Goal: Task Accomplishment & Management: Complete application form

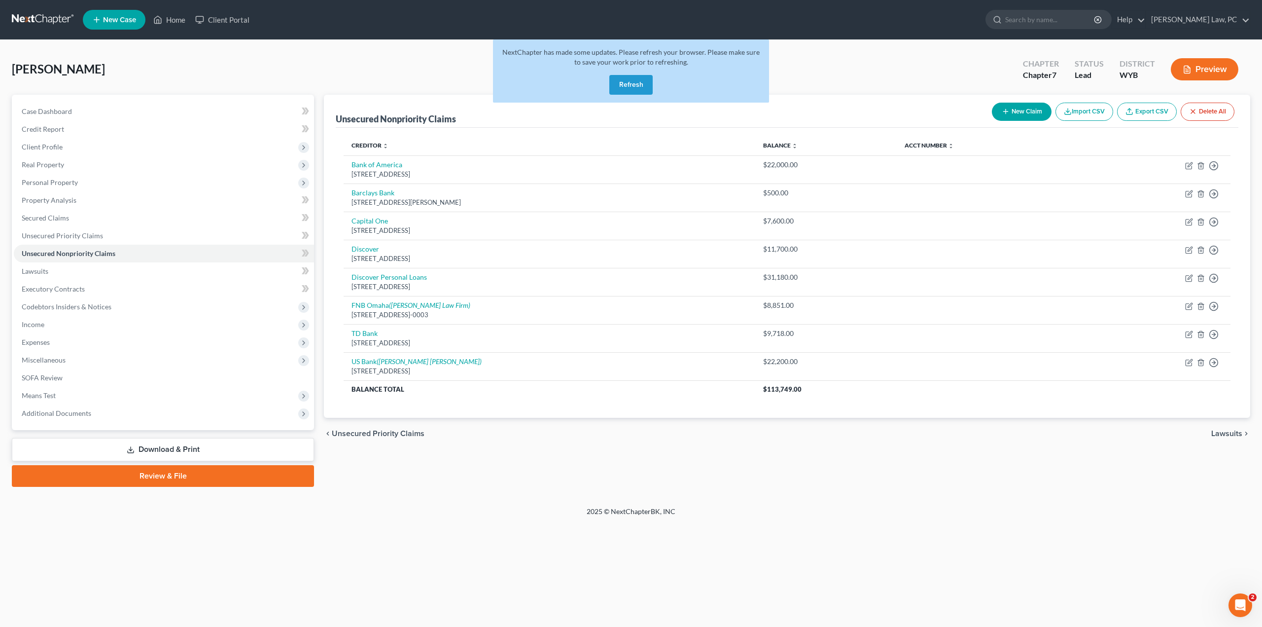
click at [622, 80] on button "Refresh" at bounding box center [630, 85] width 43 height 20
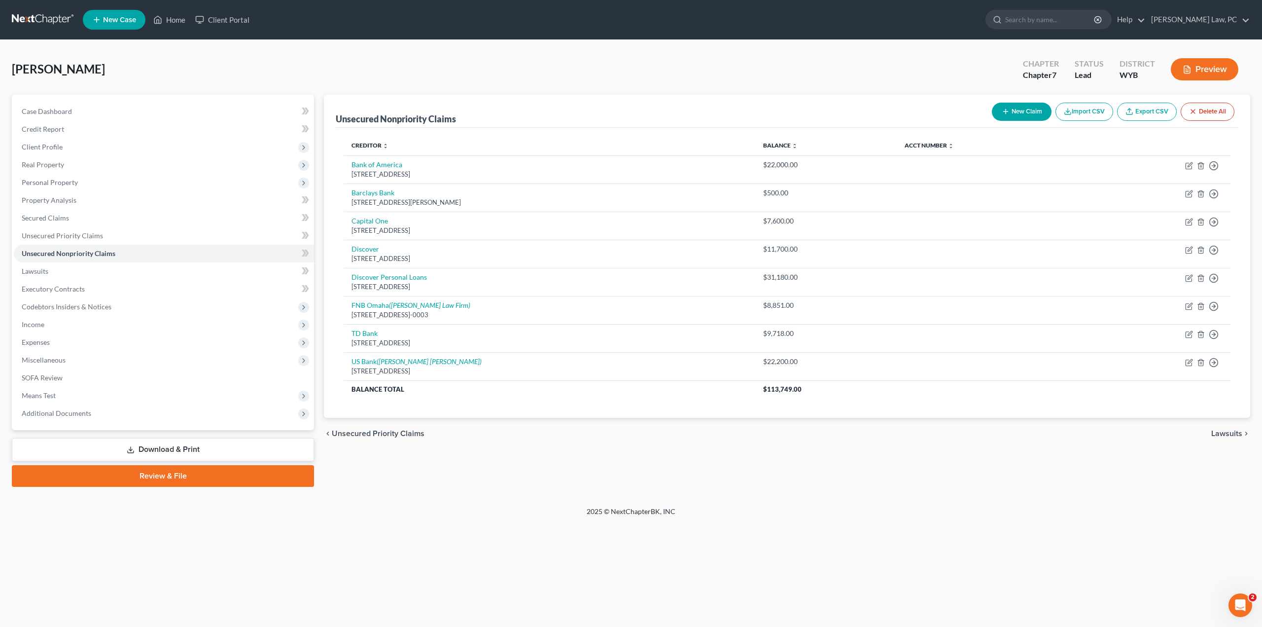
click at [51, 19] on link at bounding box center [43, 20] width 63 height 18
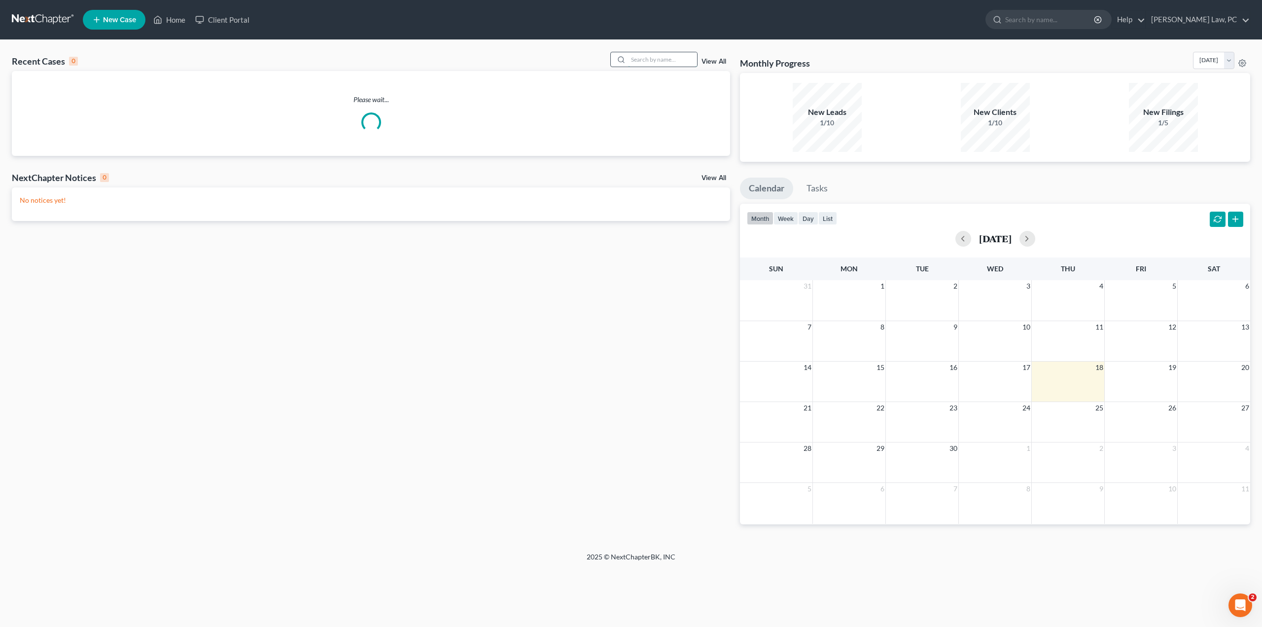
click at [637, 59] on input "search" at bounding box center [662, 59] width 69 height 14
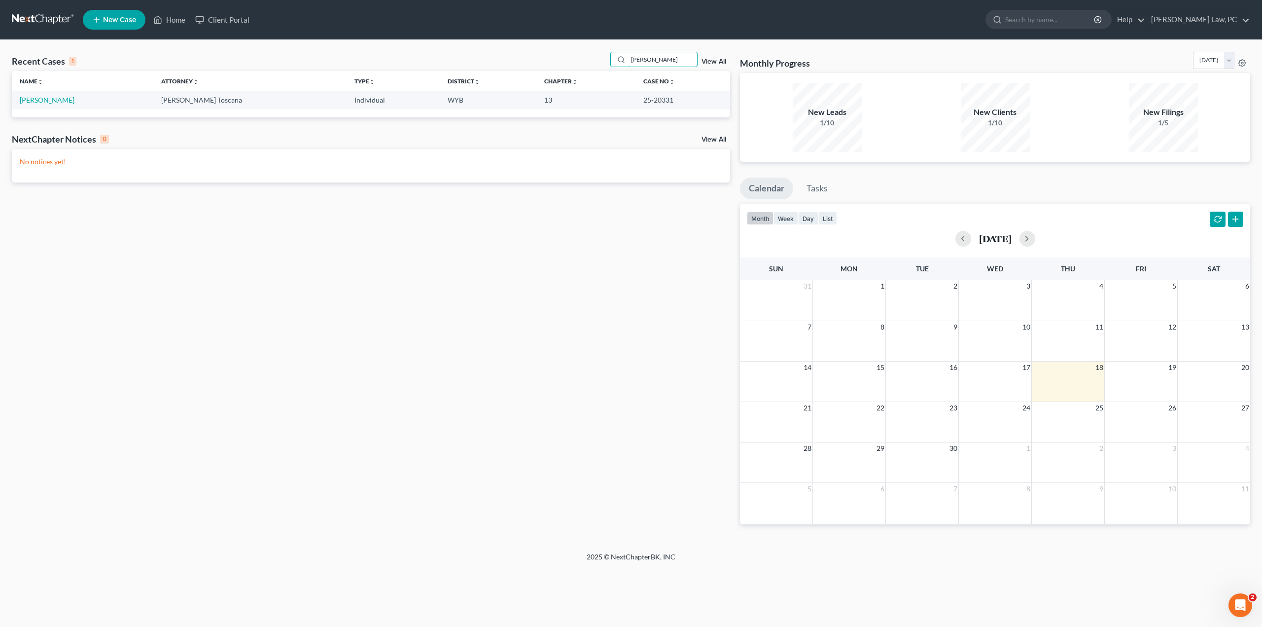
type input "bowen"
click at [33, 23] on link at bounding box center [43, 20] width 63 height 18
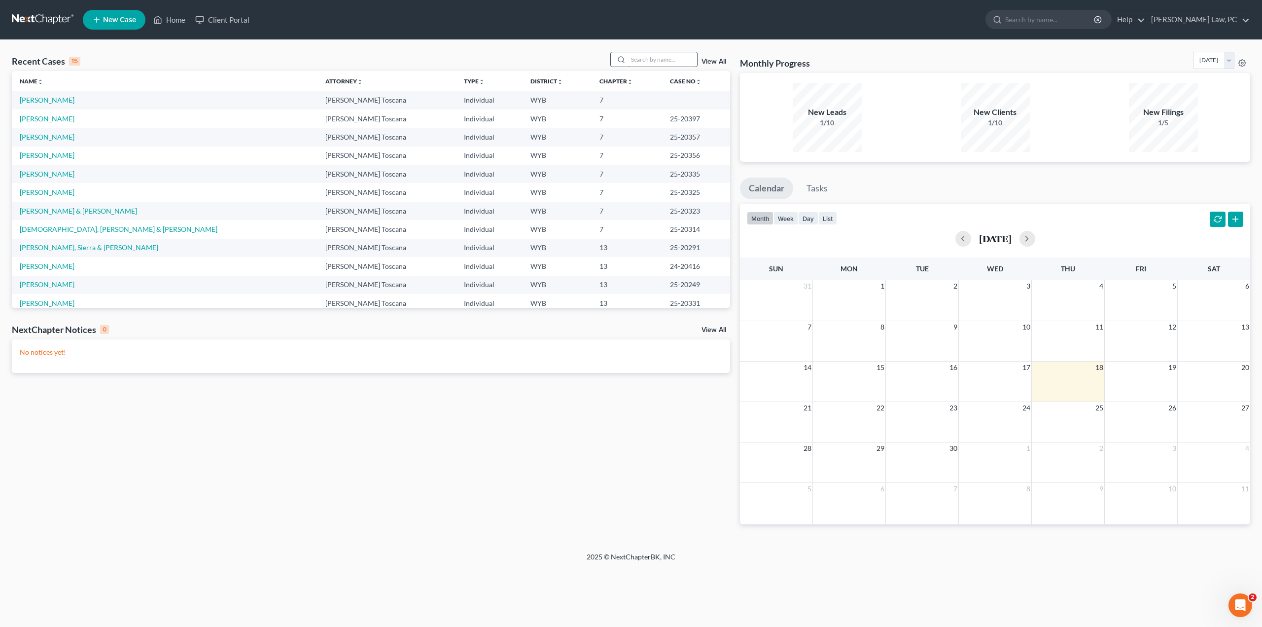
click at [654, 60] on input "search" at bounding box center [662, 59] width 69 height 14
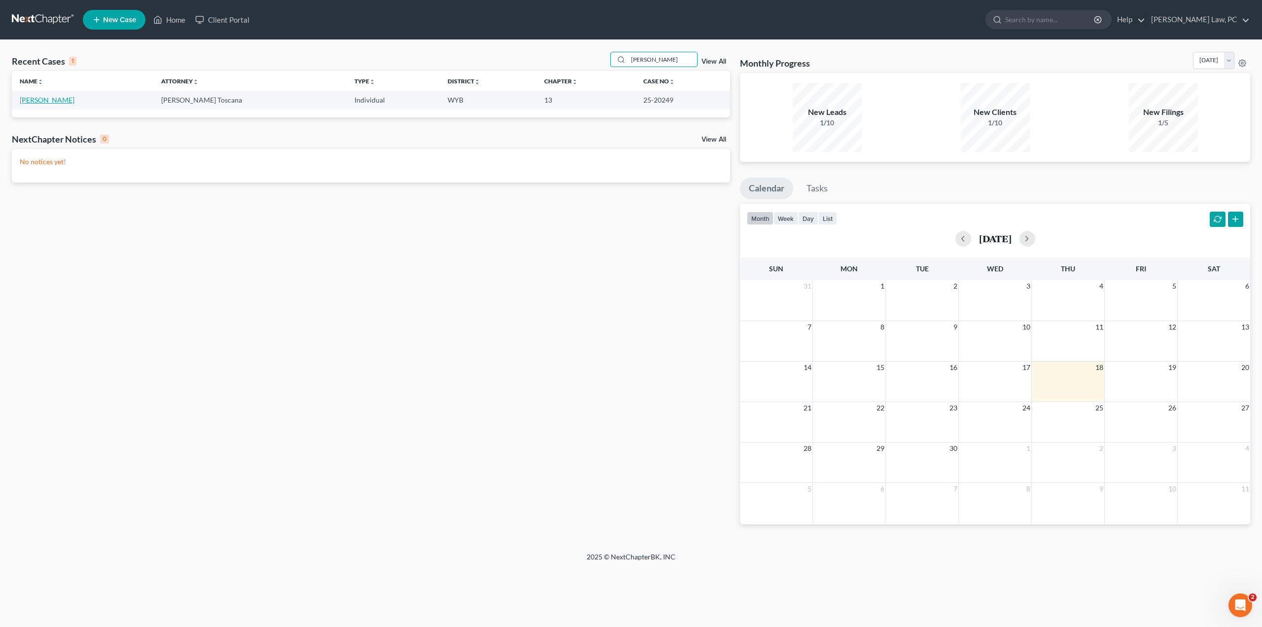
type input "harris"
click at [51, 99] on link "Harris, Jared" at bounding box center [47, 100] width 55 height 8
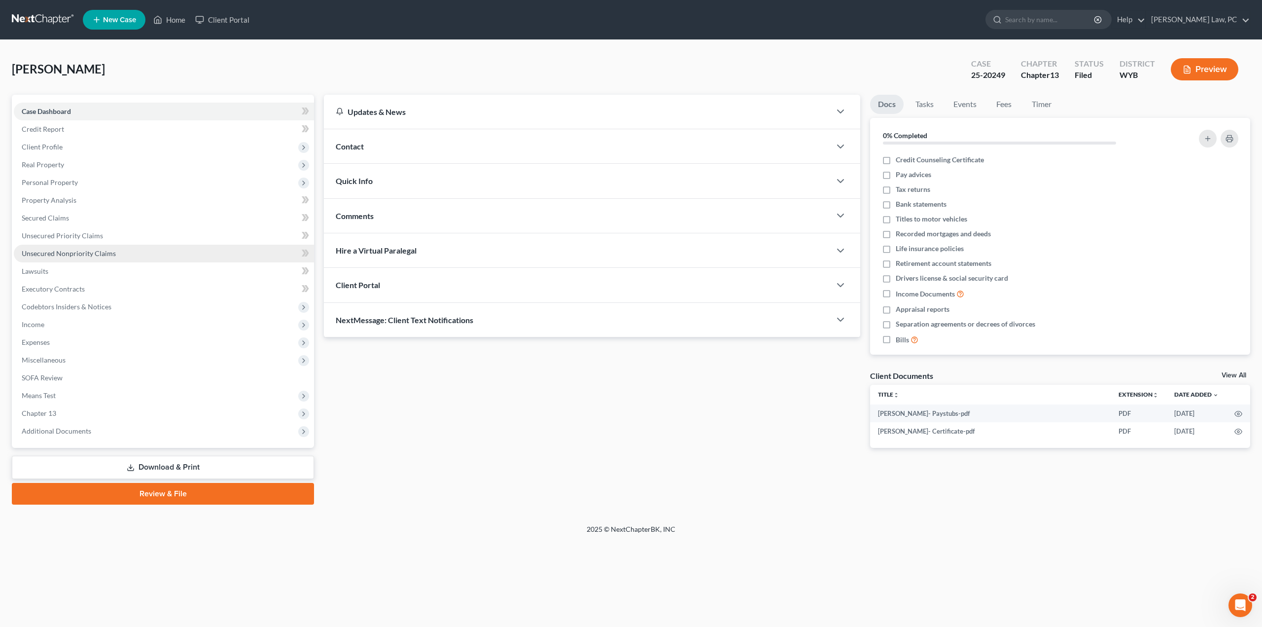
click at [60, 254] on span "Unsecured Nonpriority Claims" at bounding box center [69, 253] width 94 height 8
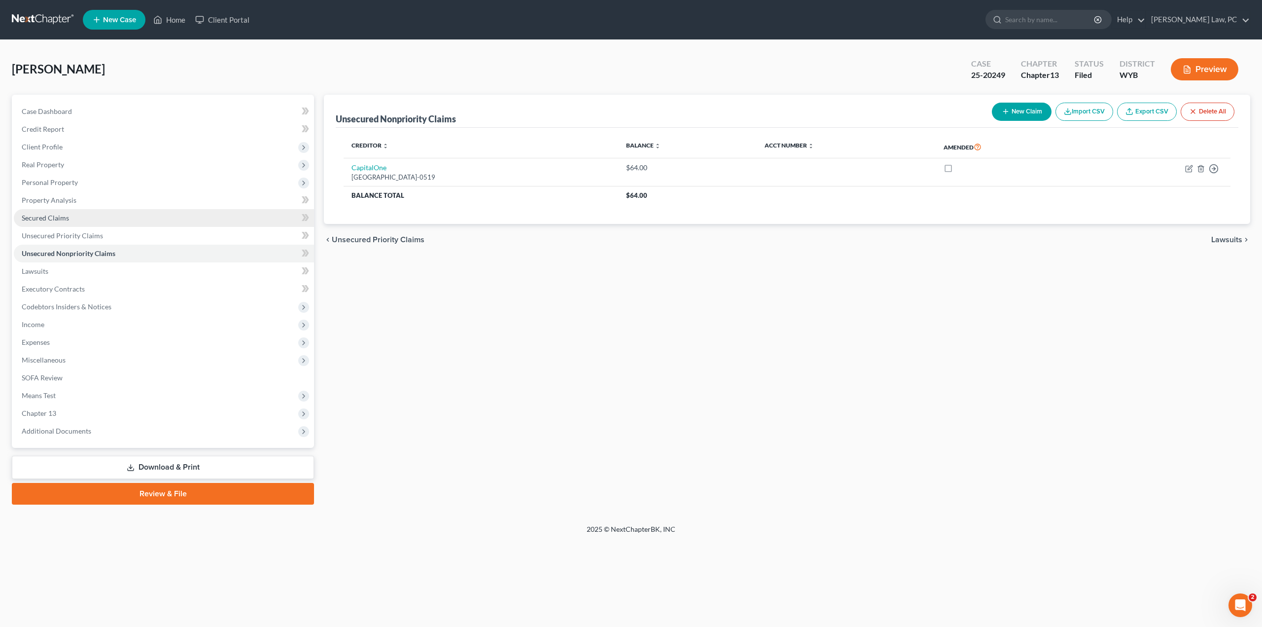
click at [42, 215] on span "Secured Claims" at bounding box center [45, 218] width 47 height 8
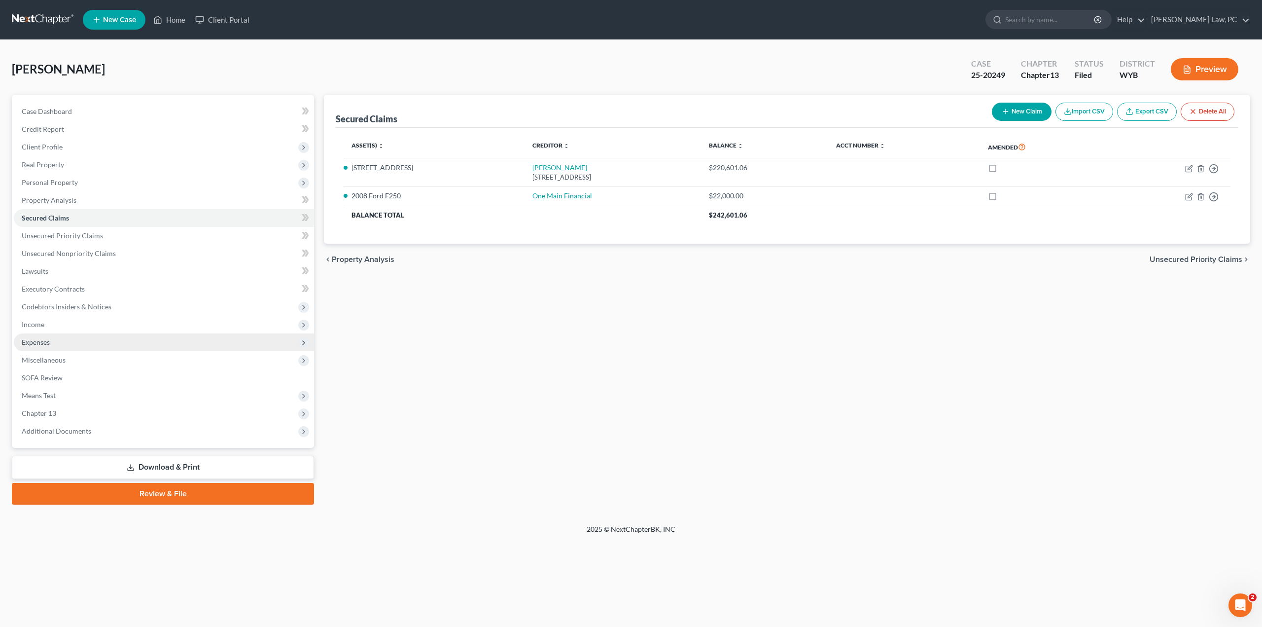
click at [60, 343] on span "Expenses" at bounding box center [164, 342] width 300 height 18
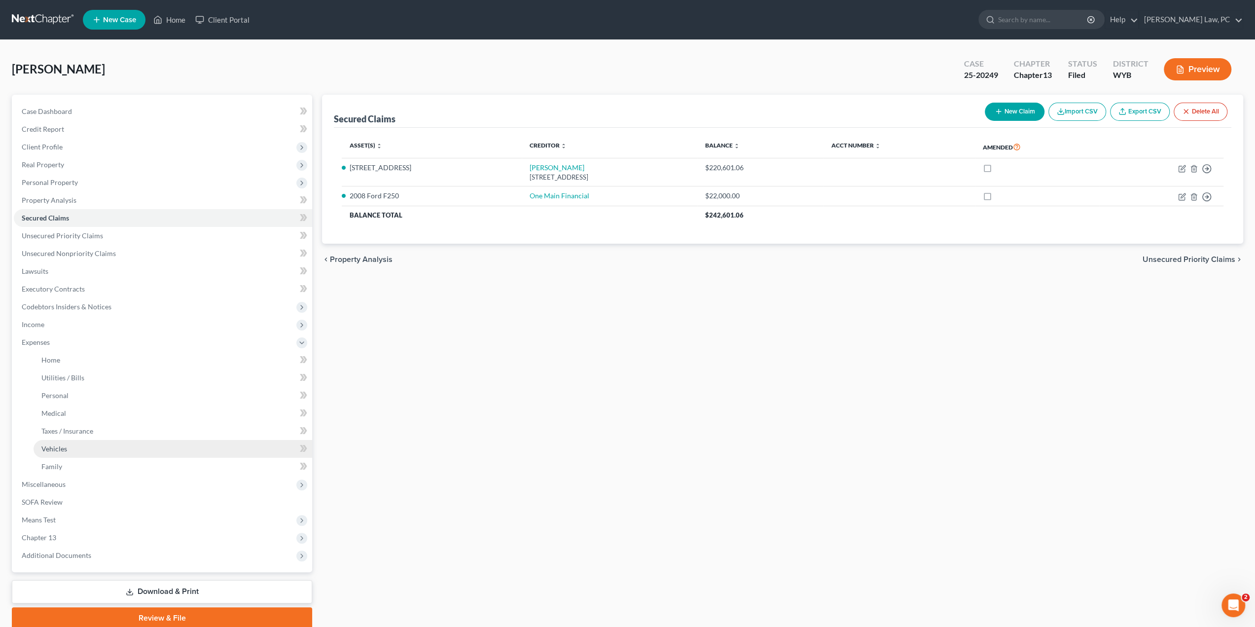
click at [63, 450] on span "Vehicles" at bounding box center [54, 448] width 26 height 8
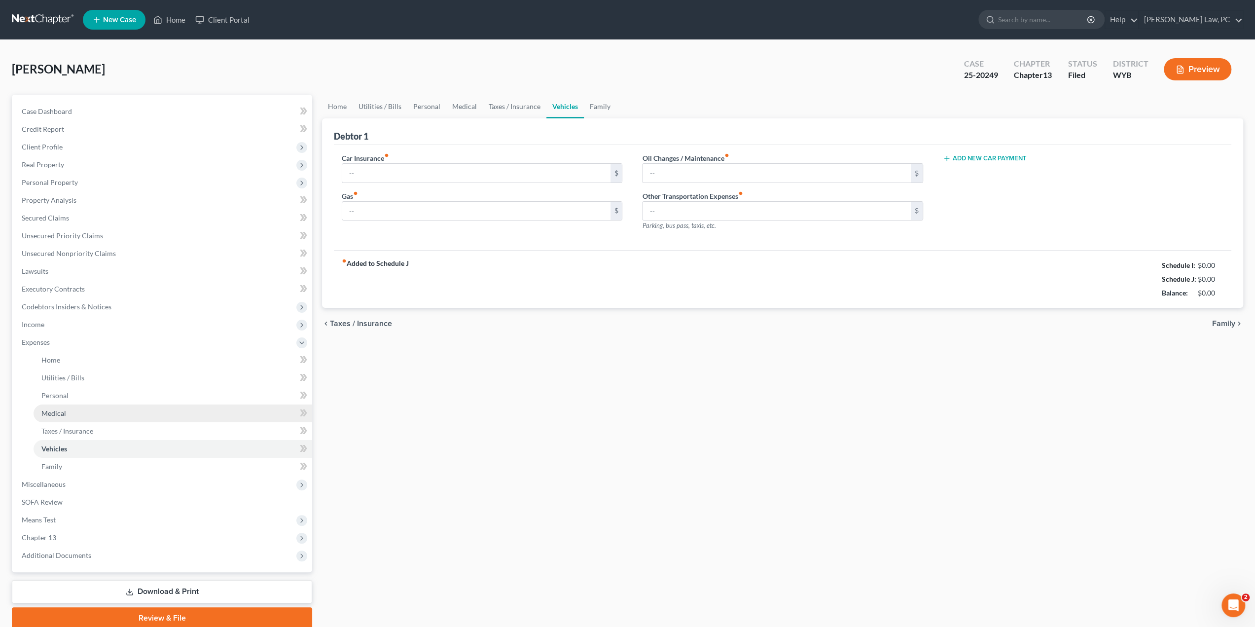
type input "170.00"
type input "200.00"
type input "100.00"
type input "0.00"
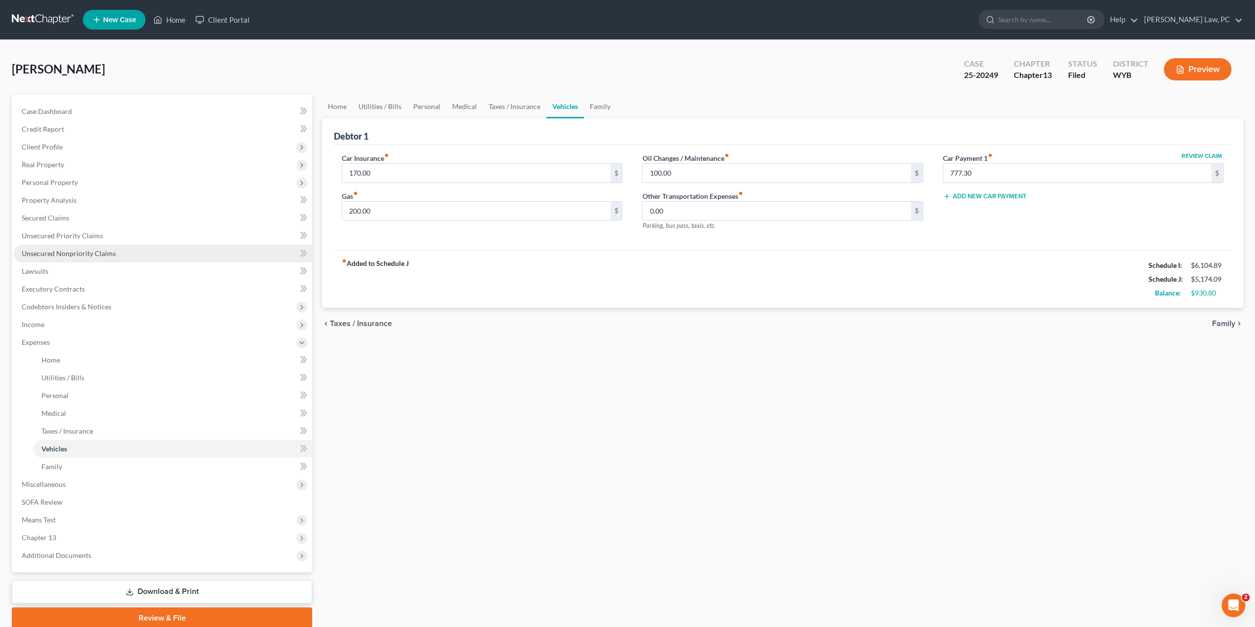
click at [67, 253] on span "Unsecured Nonpriority Claims" at bounding box center [69, 253] width 94 height 8
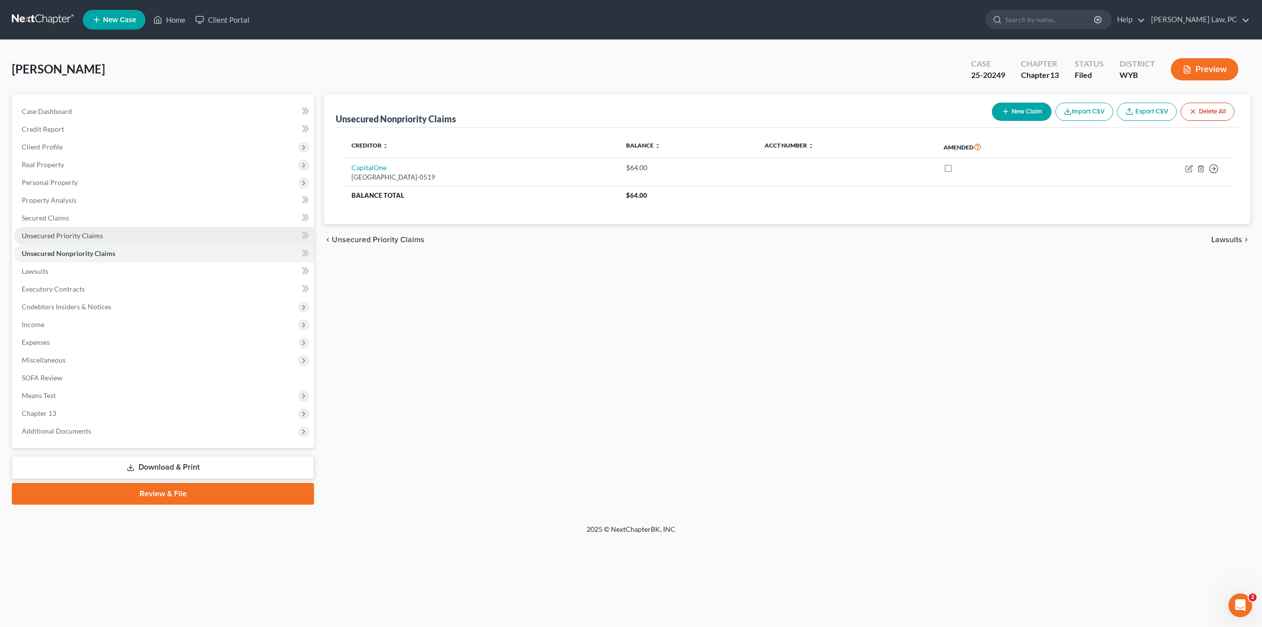
click at [52, 236] on span "Unsecured Priority Claims" at bounding box center [62, 235] width 81 height 8
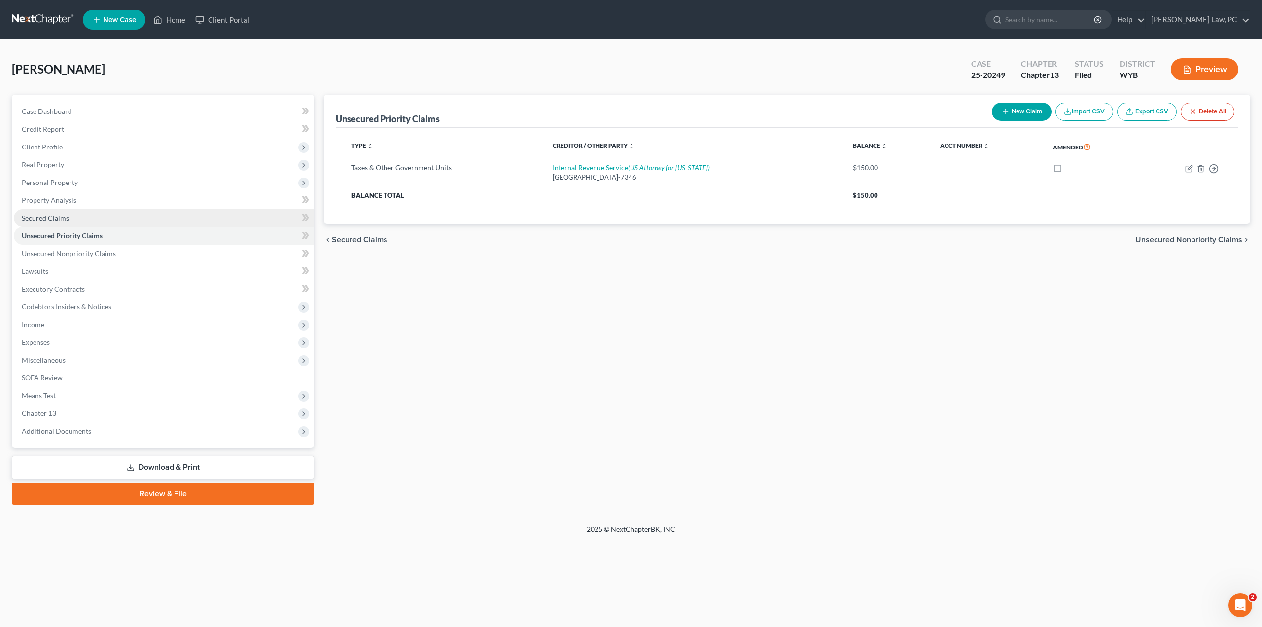
click at [52, 214] on span "Secured Claims" at bounding box center [45, 218] width 47 height 8
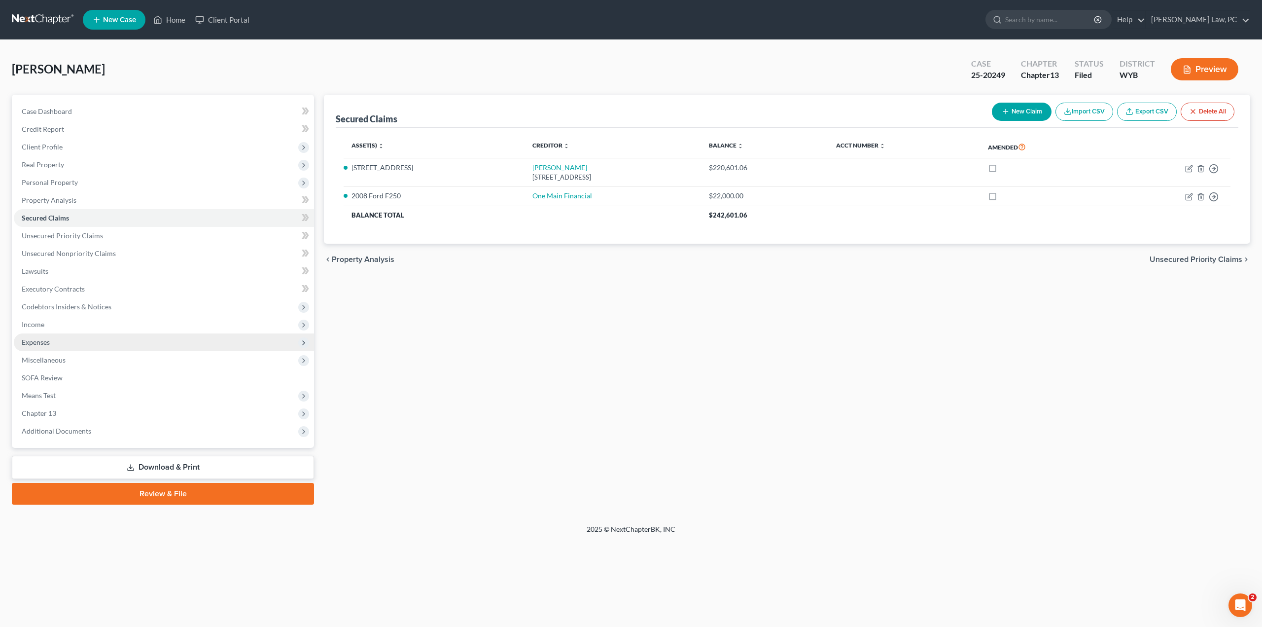
click at [52, 343] on span "Expenses" at bounding box center [164, 342] width 300 height 18
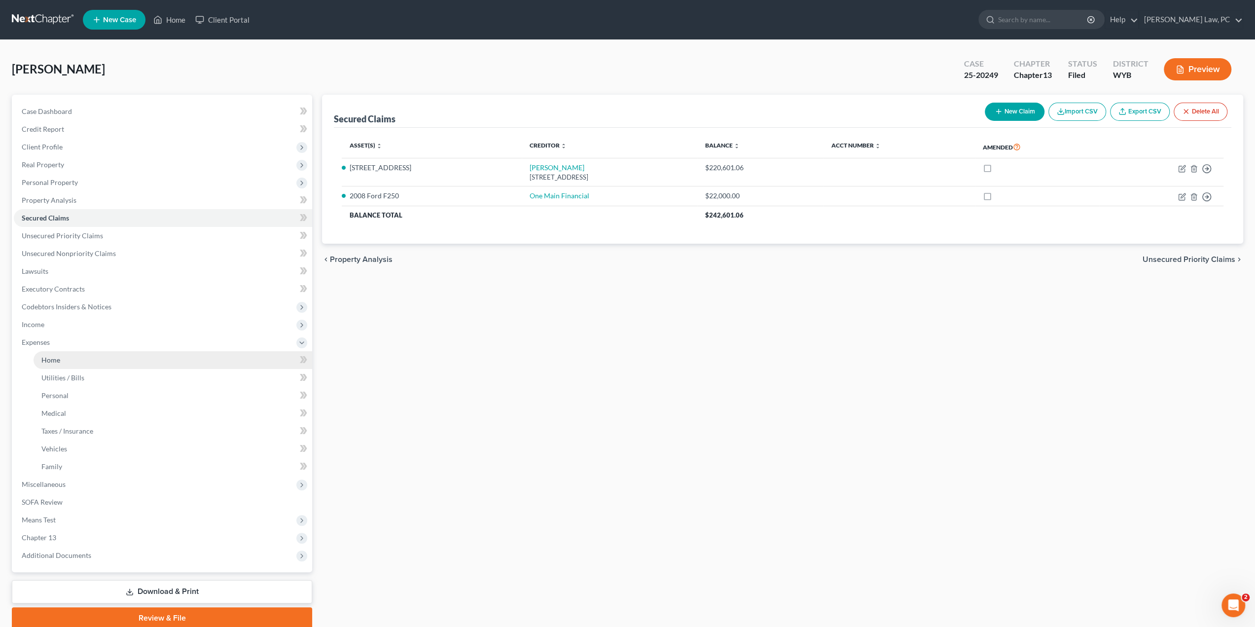
click at [61, 360] on link "Home" at bounding box center [173, 360] width 279 height 18
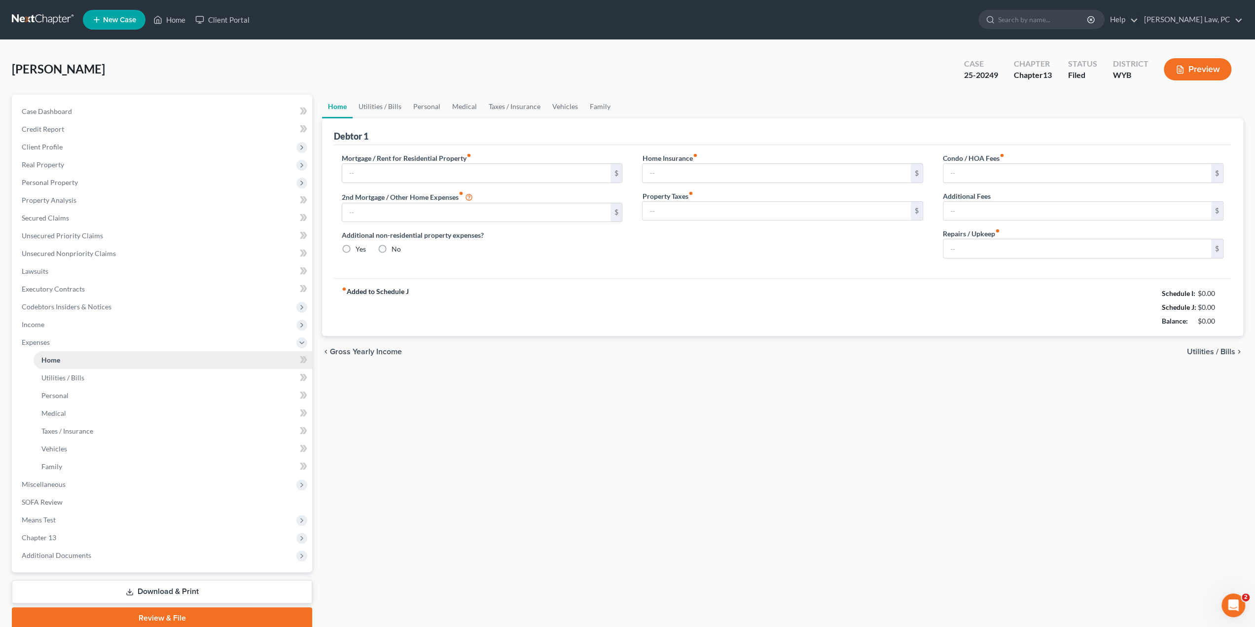
type input "1,574.87"
type input "0.00"
radio input "true"
type input "200.00"
type input "166.92"
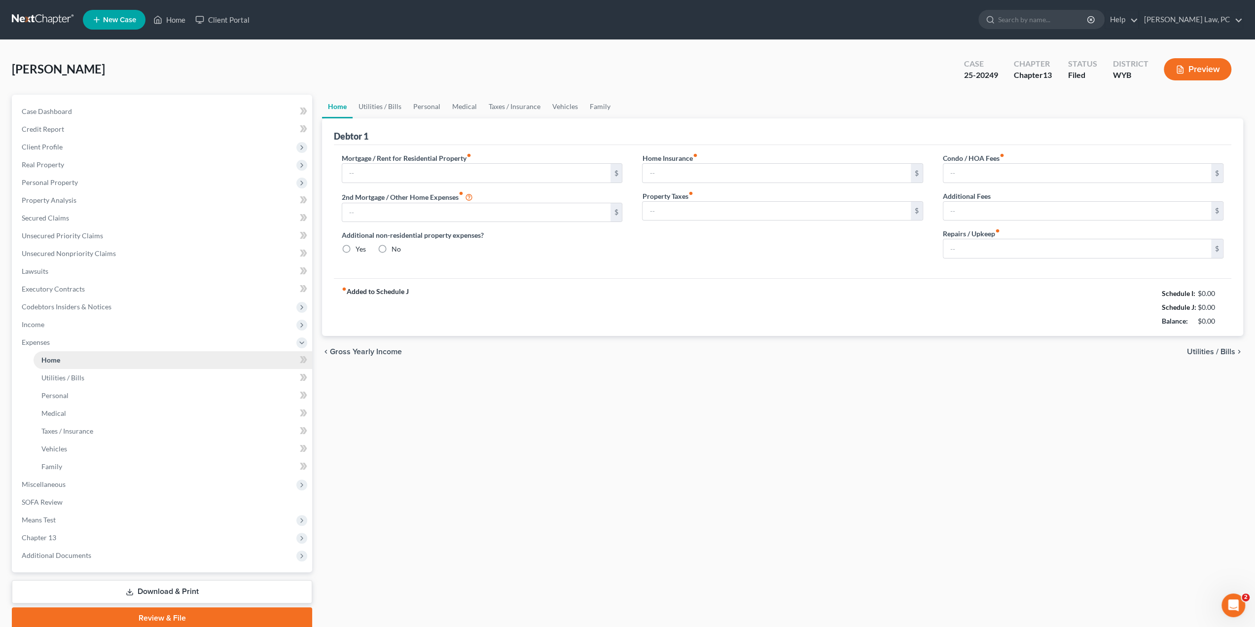
type input "0.00"
click at [53, 327] on span "Income" at bounding box center [163, 325] width 298 height 18
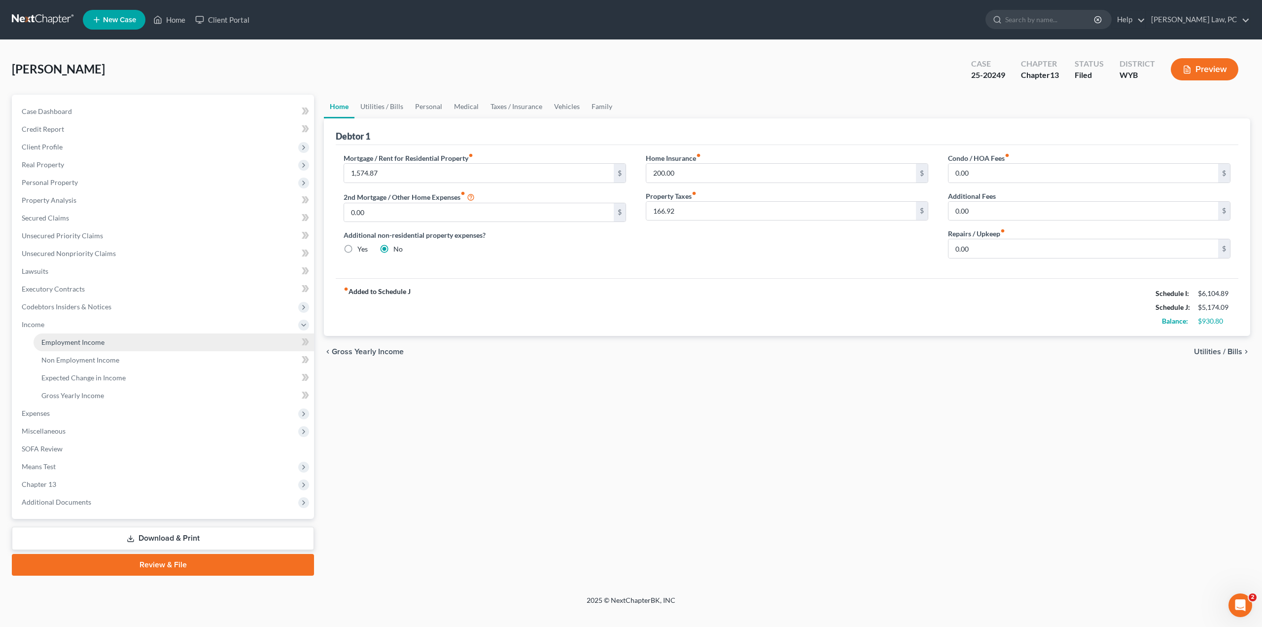
click at [66, 342] on span "Employment Income" at bounding box center [72, 342] width 63 height 8
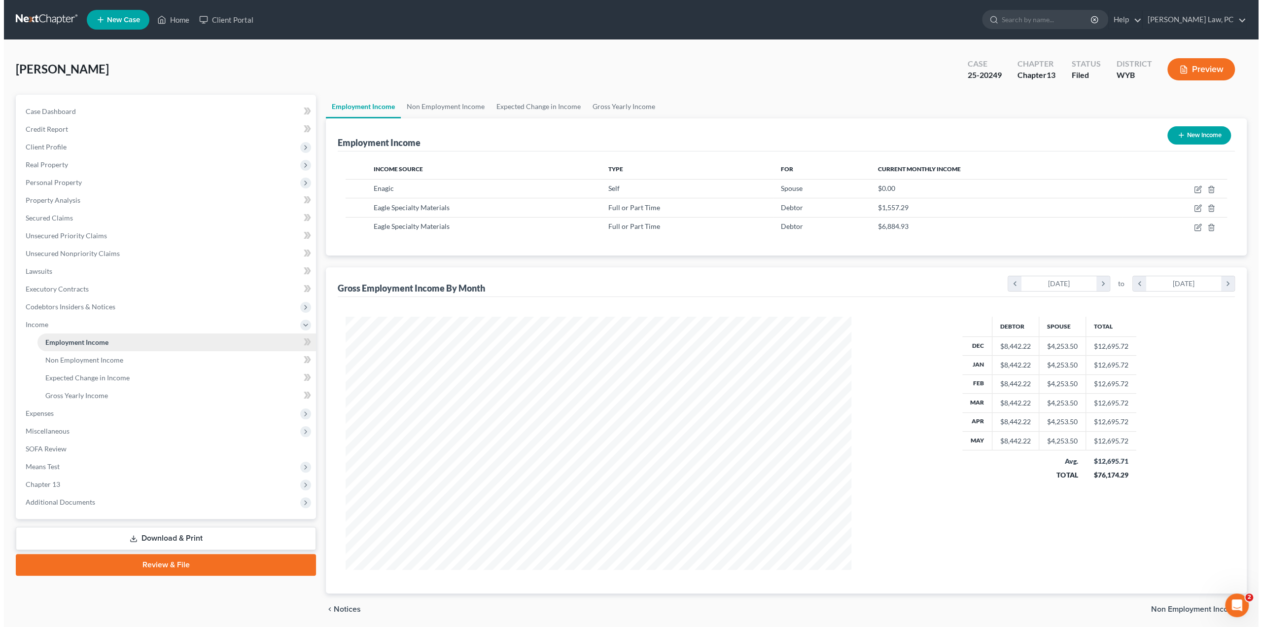
scroll to position [252, 526]
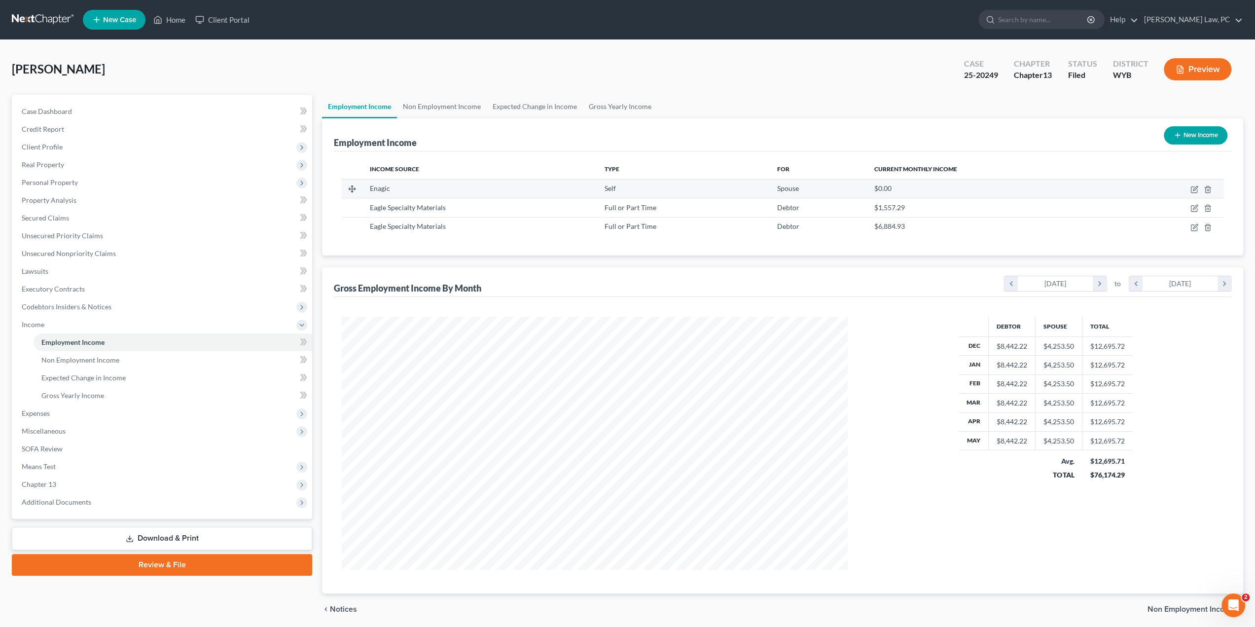
click at [477, 186] on div "Enagic" at bounding box center [479, 188] width 219 height 10
click at [1194, 192] on icon "button" at bounding box center [1194, 190] width 6 height 6
select select "1"
select select "4"
select select "0"
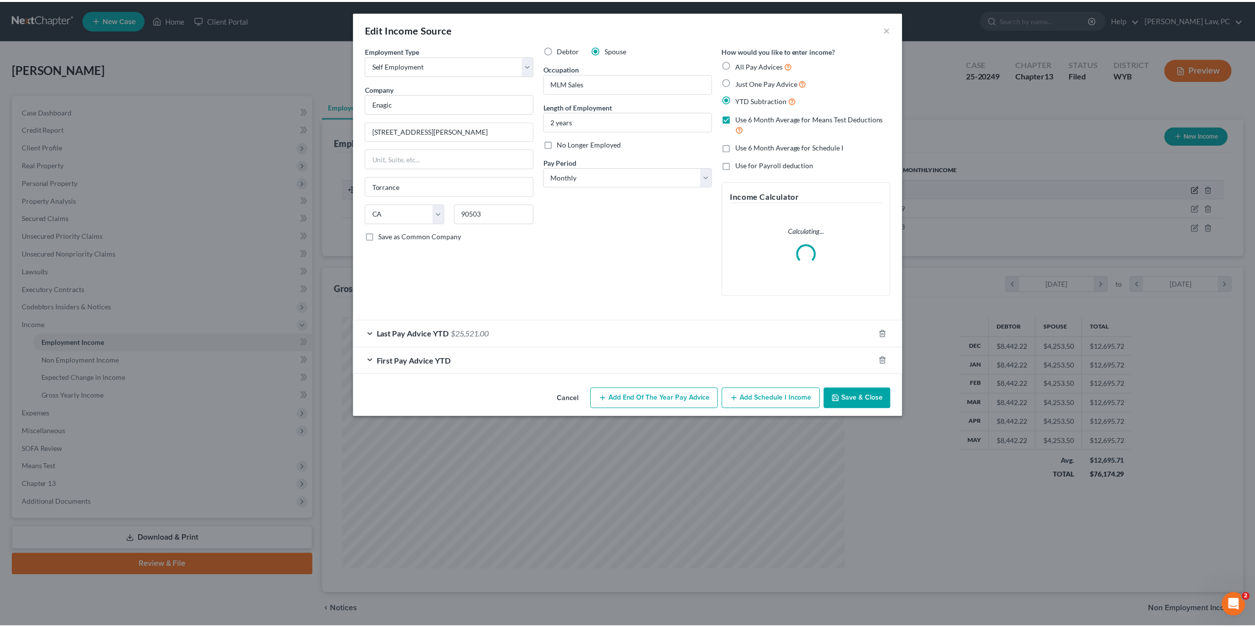
scroll to position [254, 529]
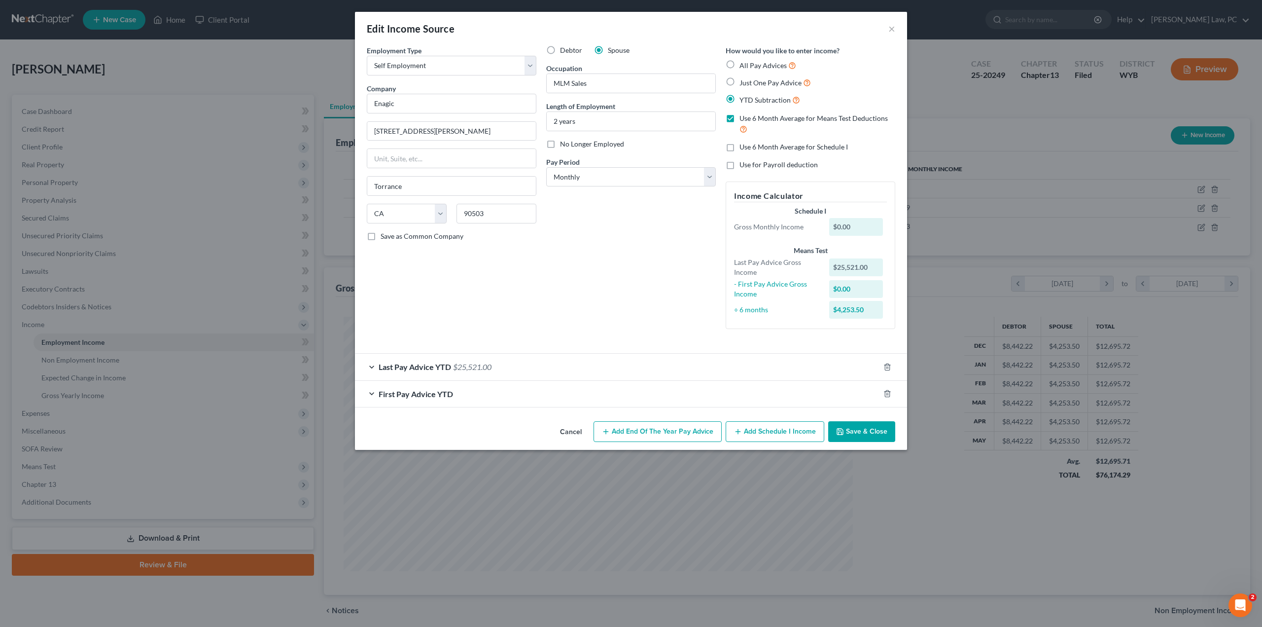
click at [858, 430] on button "Save & Close" at bounding box center [861, 431] width 67 height 21
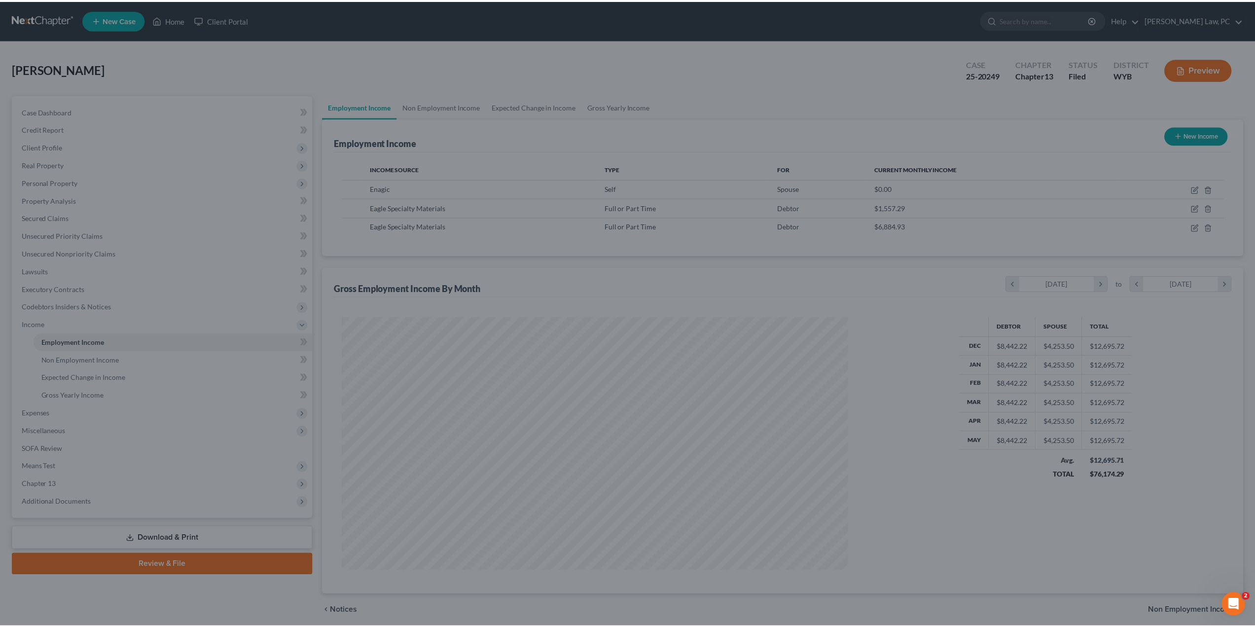
scroll to position [492854, 492581]
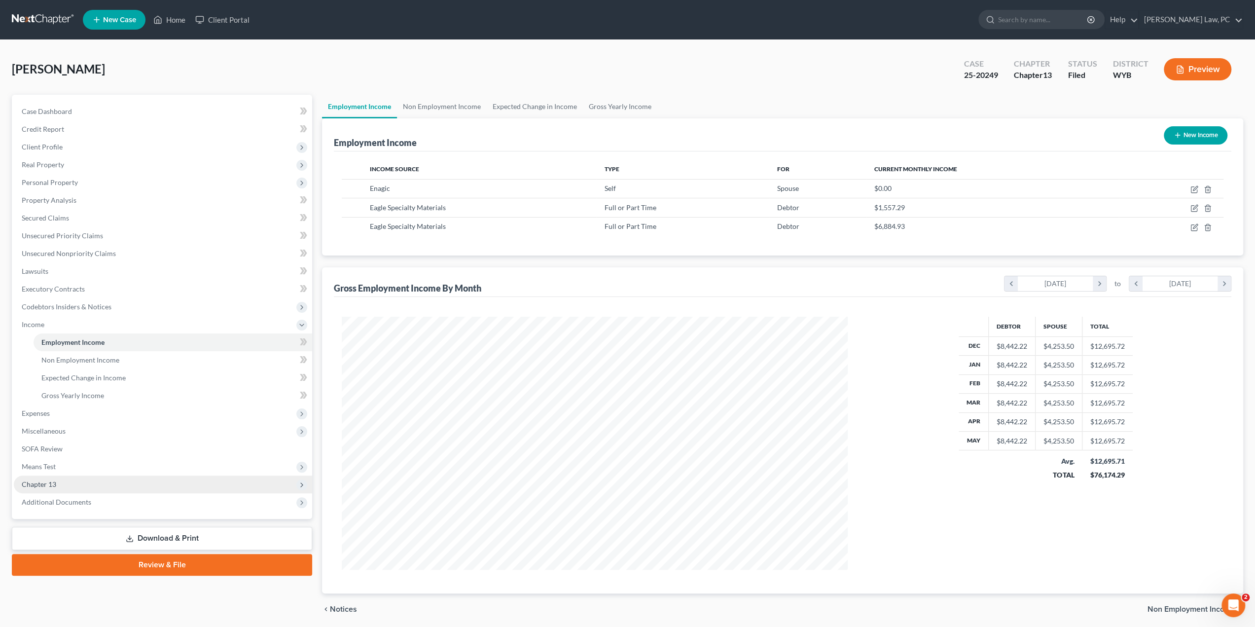
click at [52, 481] on span "Chapter 13" at bounding box center [39, 484] width 35 height 8
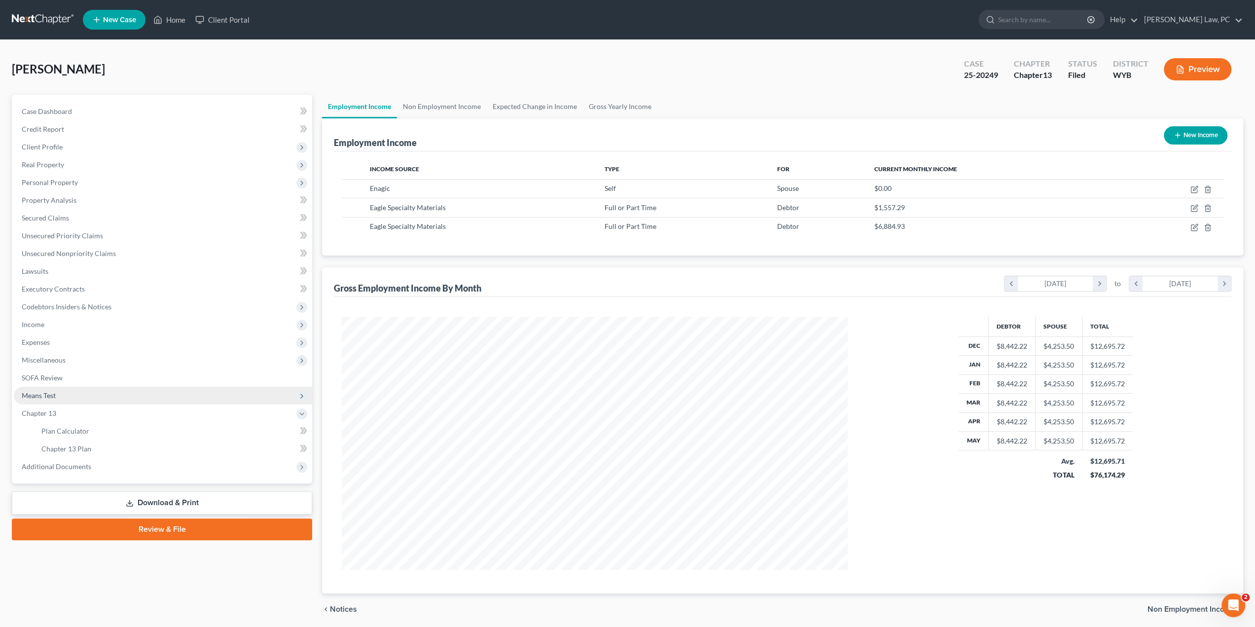
click at [59, 398] on span "Means Test" at bounding box center [163, 396] width 298 height 18
